Goal: Transaction & Acquisition: Purchase product/service

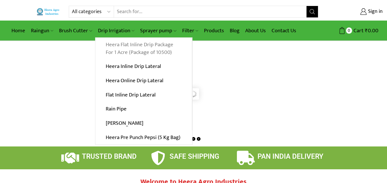
click at [133, 45] on link "Heera Flat Inline Drip Package For 1 Acre (Package of 10500)" at bounding box center [143, 49] width 96 height 22
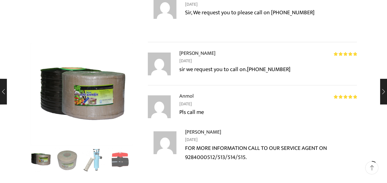
scroll to position [549, 0]
click at [88, 164] on img "3 / 10" at bounding box center [94, 160] width 24 height 24
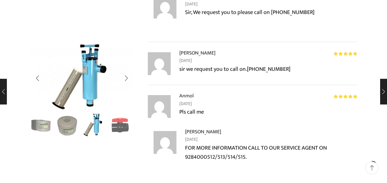
click at [121, 129] on div "Next slide" at bounding box center [126, 126] width 14 height 14
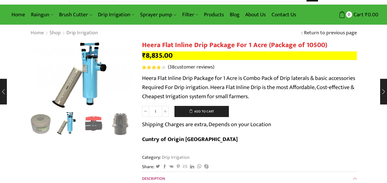
scroll to position [0, 0]
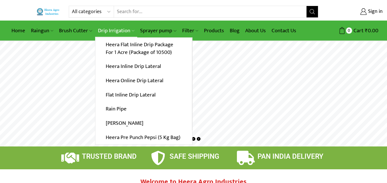
click at [133, 31] on icon at bounding box center [133, 30] width 3 height 3
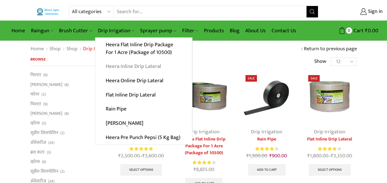
click at [137, 68] on link "Heera Inline Drip Lateral" at bounding box center [143, 67] width 96 height 14
click at [137, 67] on link "Heera Inline Drip Lateral" at bounding box center [143, 67] width 96 height 14
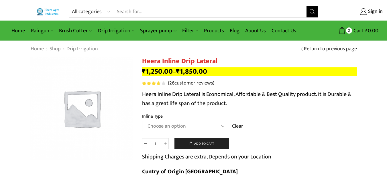
click at [109, 107] on img at bounding box center [81, 108] width 103 height 103
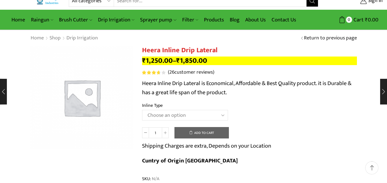
scroll to position [11, 0]
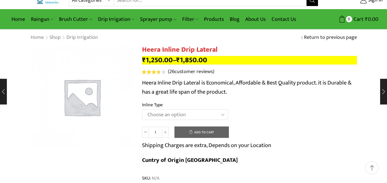
click at [223, 116] on select "Choose an option Heera Inline 12 MM (30CM) Heera Inline 12 MM (38CM) Heera Inli…" at bounding box center [185, 115] width 86 height 11
click at [142, 110] on select "Choose an option Heera Inline 12 MM (30CM) Heera Inline 12 MM (38CM) Heera Inli…" at bounding box center [185, 115] width 86 height 11
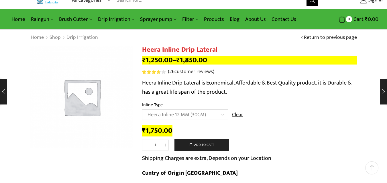
select select "Heera Inline 12 MM (30CM)"
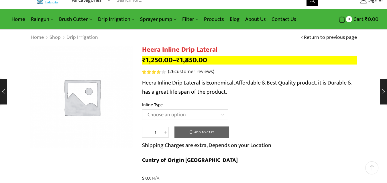
click at [222, 117] on select "Choose an option Heera Inline 12 MM (30CM) Heera Inline 12 MM (38CM) Heera Inli…" at bounding box center [185, 115] width 86 height 11
click at [325, 127] on div "Heera Inline Drip Lateral quantity 1 Add to cart Shipping Charges are extra, De…" at bounding box center [249, 149] width 215 height 44
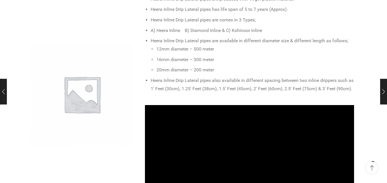
scroll to position [275, 0]
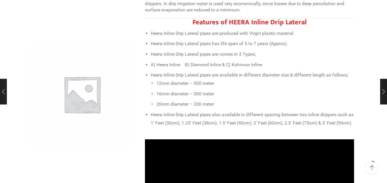
click at [325, 127] on div "HEERA Inline Drip Lateral Drip irrigation is also known as ‘trickle irrigation’…" at bounding box center [249, 53] width 209 height 161
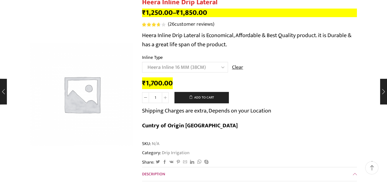
scroll to position [0, 0]
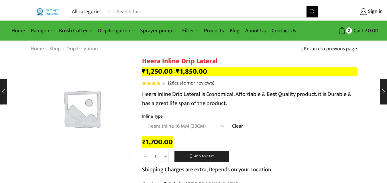
click at [223, 127] on select "Choose an option Heera Inline 12 MM (30CM) Heera Inline 12 MM (38CM) Heera Inli…" at bounding box center [185, 126] width 86 height 11
click at [142, 121] on select "Choose an option Heera Inline 12 MM (30CM) Heera Inline 12 MM (38CM) Heera Inli…" at bounding box center [185, 126] width 86 height 11
select select "Heera Inline 12 MM (30CM)"
click at [78, 108] on img at bounding box center [81, 108] width 103 height 103
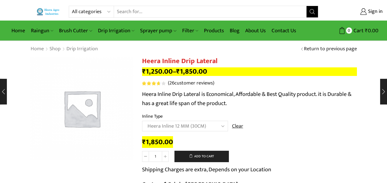
click at [78, 108] on img at bounding box center [81, 108] width 103 height 103
click at [288, 30] on link "Contact Us" at bounding box center [283, 30] width 30 height 13
click at [286, 30] on link "Contact Us" at bounding box center [283, 30] width 30 height 13
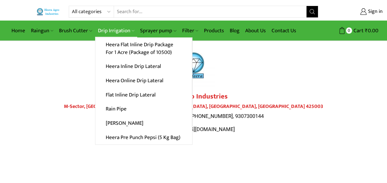
click at [113, 31] on link "Drip Irrigation" at bounding box center [116, 30] width 42 height 13
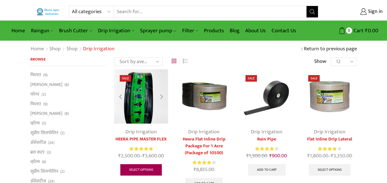
click at [158, 172] on link "Select options" at bounding box center [141, 170] width 42 height 11
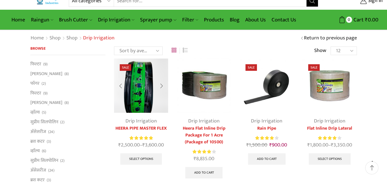
scroll to position [11, 0]
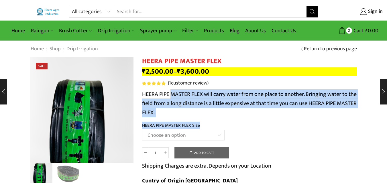
drag, startPoint x: 0, startPoint y: 0, endPoint x: 183, endPoint y: 110, distance: 213.7
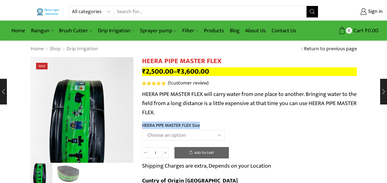
click at [218, 136] on select "Choose an option HEERA PIPE MASTER FLEX 3″ HEERA PIPE MASTER FLEX 4″" at bounding box center [183, 135] width 82 height 11
click at [219, 137] on select "Choose an option HEERA PIPE MASTER FLEX 3″ HEERA PIPE MASTER FLEX 4″" at bounding box center [183, 135] width 82 height 11
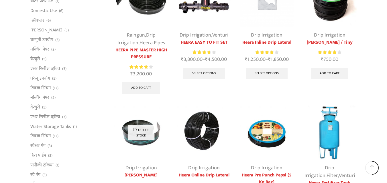
scroll to position [275, 0]
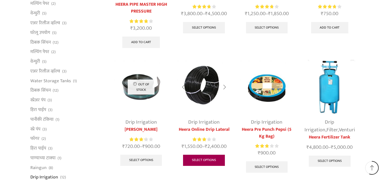
click at [217, 161] on link "Select options" at bounding box center [204, 160] width 42 height 11
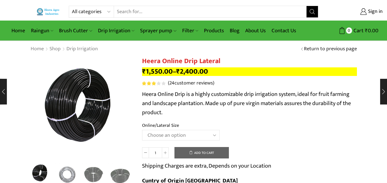
drag, startPoint x: 0, startPoint y: 0, endPoint x: 216, endPoint y: 136, distance: 255.3
click at [216, 136] on select "Choose an option Heera Online 16MM Heera Online GOLD 16MM Heera Online 12MM Hee…" at bounding box center [181, 135] width 78 height 11
click at [142, 130] on select "Choose an option Heera Online 16MM Heera Online GOLD 16MM Heera Online 12MM Hee…" at bounding box center [181, 135] width 78 height 11
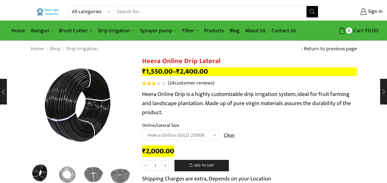
click at [213, 136] on select "Choose an option Heera Online 16MM Heera Online GOLD 16MM Heera Online 12MM Hee…" at bounding box center [181, 135] width 78 height 11
click at [142, 130] on select "Choose an option Heera Online 16MM Heera Online GOLD 16MM Heera Online 12MM Hee…" at bounding box center [181, 135] width 78 height 11
select select "Heera Online GOLD 20MM"
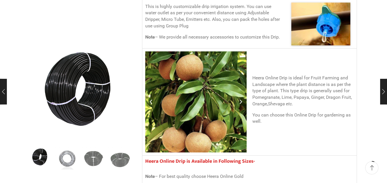
scroll to position [481, 0]
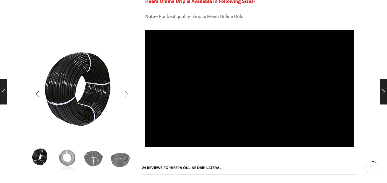
click at [75, 158] on img "2 / 5" at bounding box center [67, 158] width 24 height 24
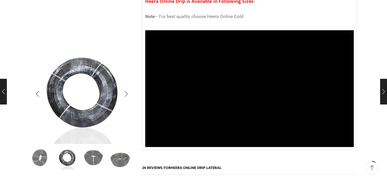
click at [93, 156] on img "3 / 5" at bounding box center [94, 158] width 24 height 24
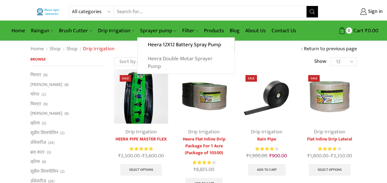
click at [167, 58] on link "Heera Double Motar Sprayer Pump" at bounding box center [185, 63] width 97 height 22
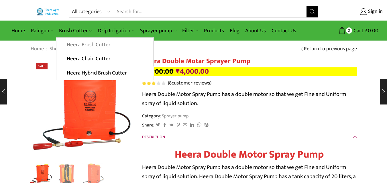
click at [93, 43] on link "Heera Brush Cutter" at bounding box center [104, 45] width 96 height 14
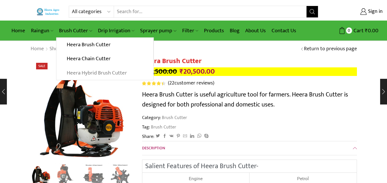
click at [93, 72] on link "Heera Hybrid Brush Cutter" at bounding box center [104, 73] width 97 height 14
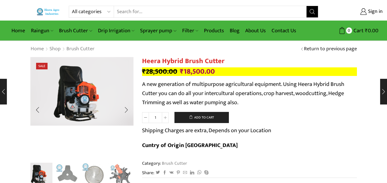
click at [125, 92] on img "1 / 10" at bounding box center [81, 91] width 103 height 69
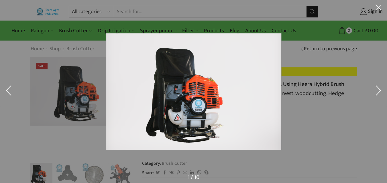
click at [376, 7] on button at bounding box center [377, 8] width 17 height 17
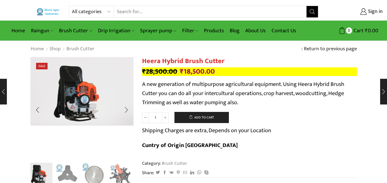
click at [126, 126] on img "1 / 10" at bounding box center [81, 91] width 103 height 69
click at [219, 34] on link "Products" at bounding box center [214, 30] width 26 height 13
